Goal: Navigation & Orientation: Find specific page/section

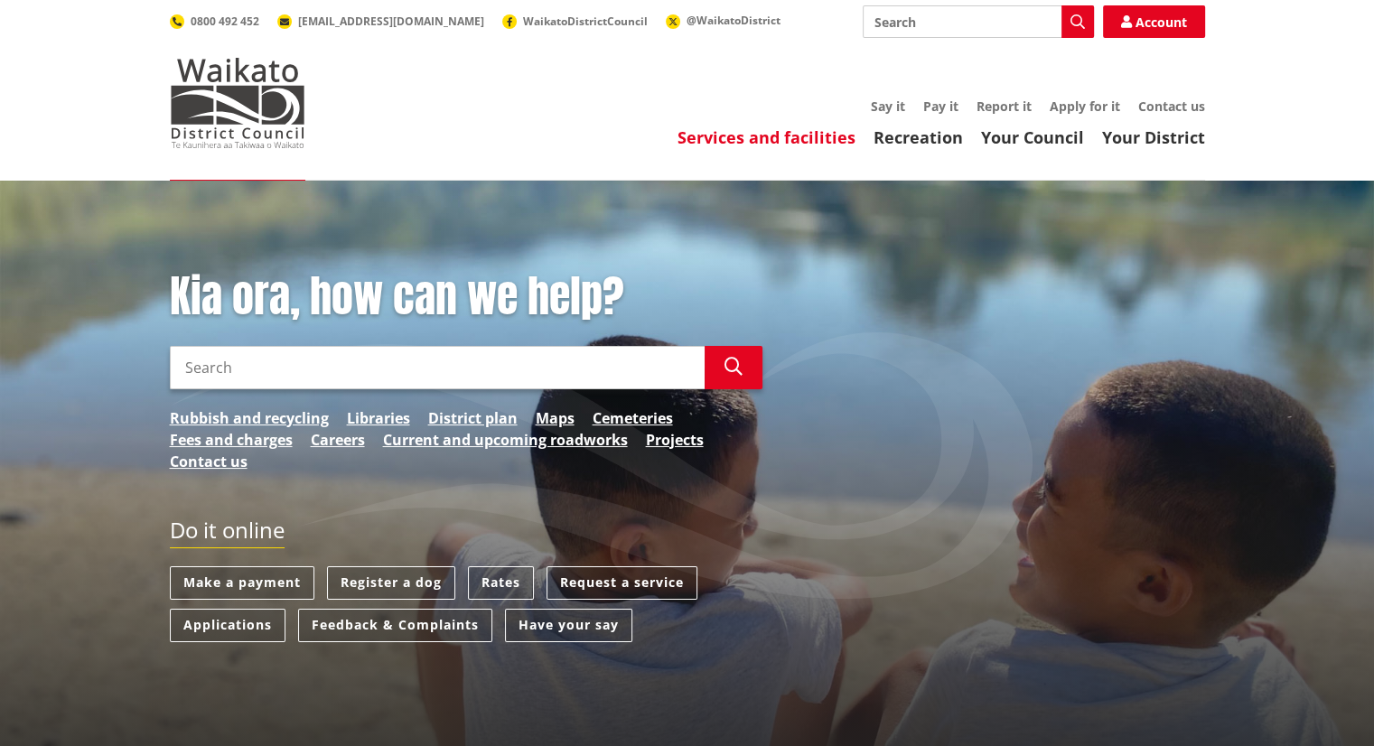
click at [781, 133] on link "Services and facilities" at bounding box center [767, 137] width 178 height 22
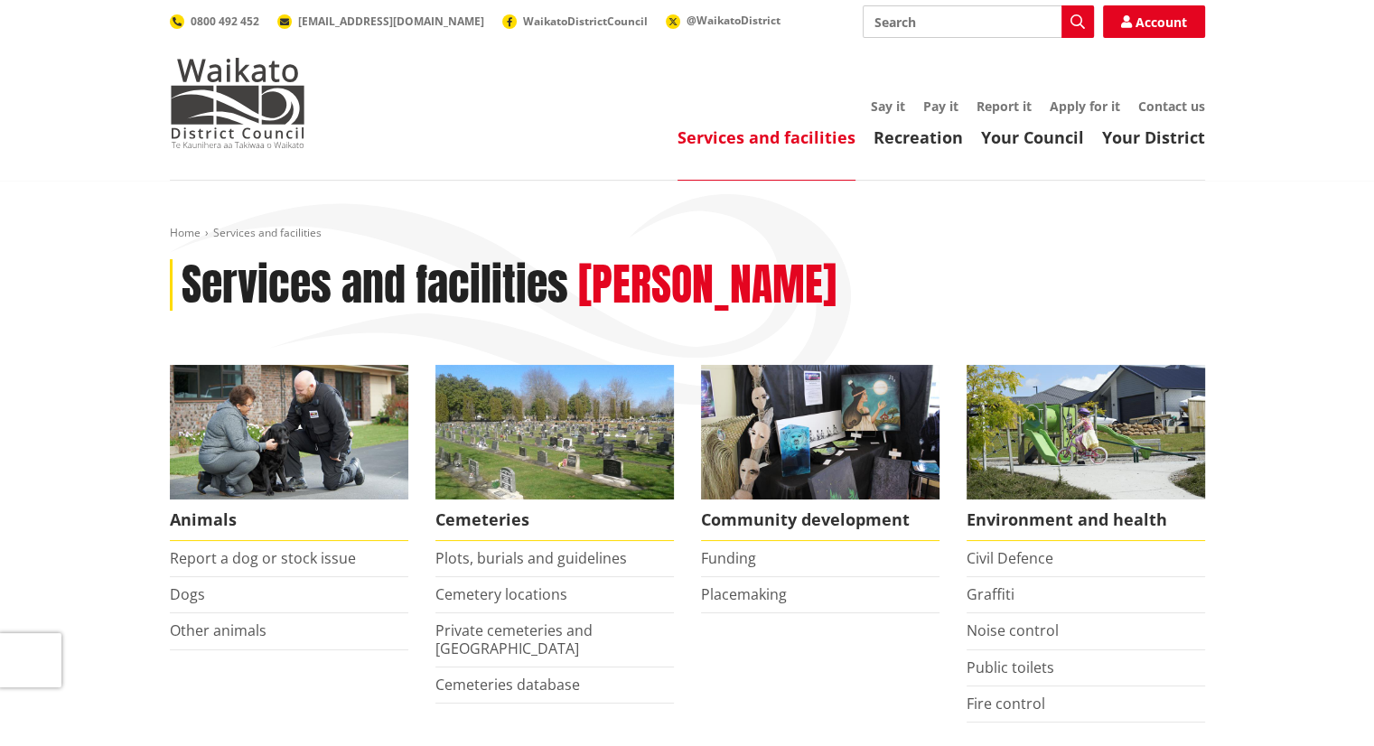
click at [167, 66] on div "Toggle search Toggle navigation Services and facilities Recreation Your Council…" at bounding box center [687, 76] width 1062 height 143
click at [204, 83] on img at bounding box center [238, 103] width 136 height 90
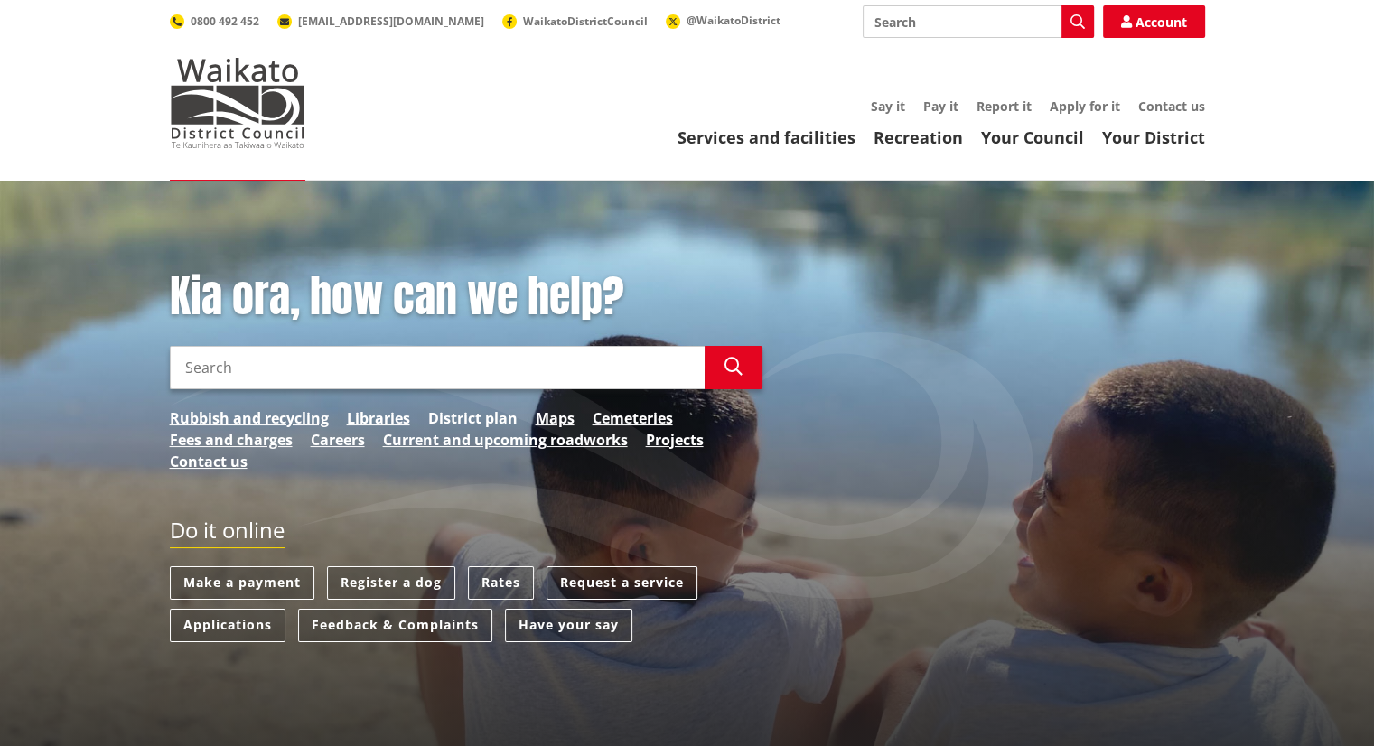
click at [491, 420] on link "District plan" at bounding box center [472, 418] width 89 height 22
